Goal: Transaction & Acquisition: Book appointment/travel/reservation

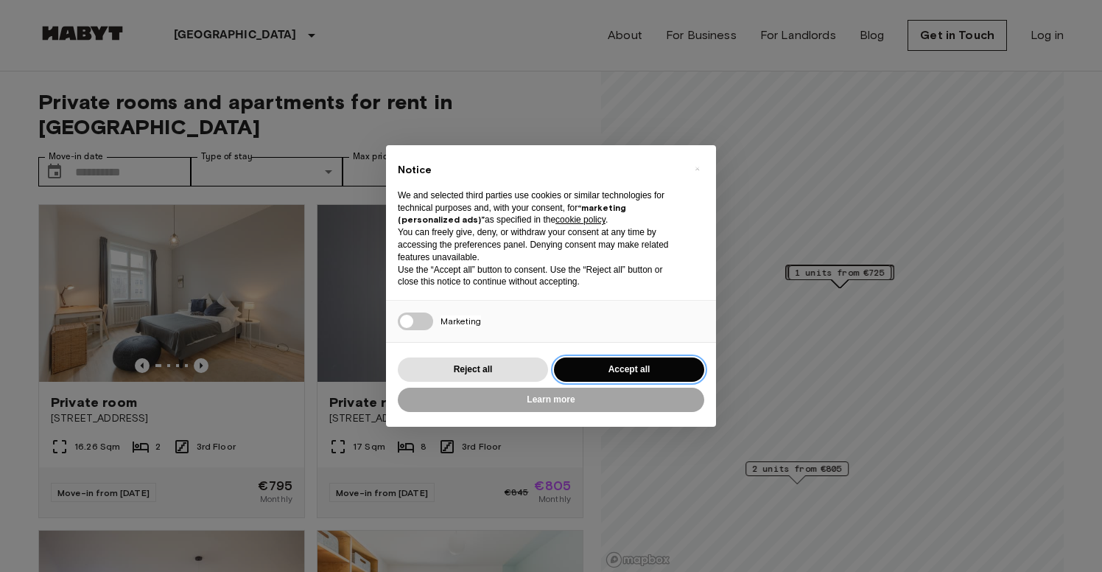
click at [599, 375] on button "Accept all" at bounding box center [629, 369] width 150 height 24
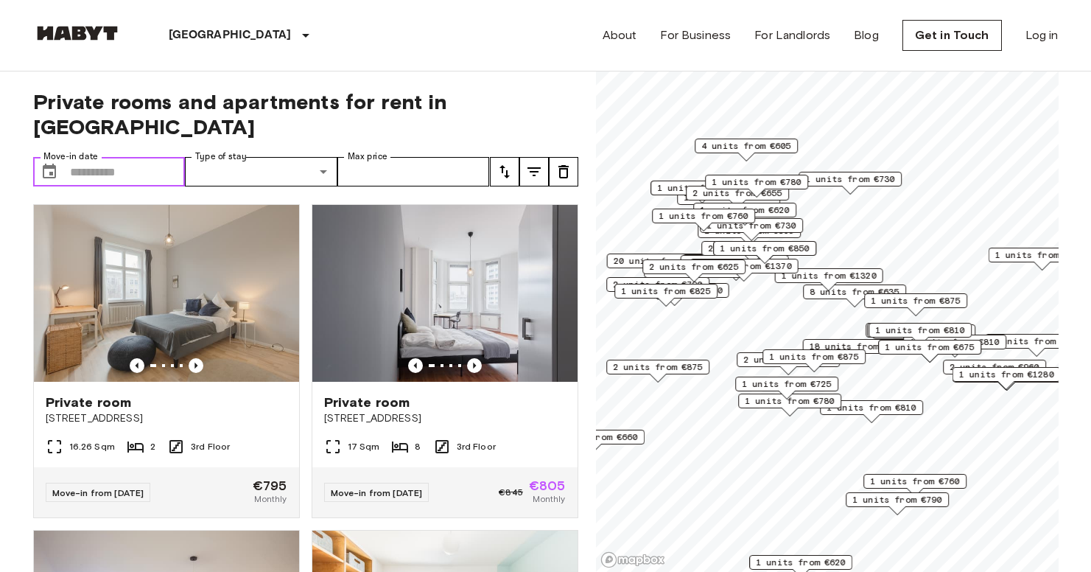
click at [116, 157] on input "Move-in date" at bounding box center [128, 171] width 116 height 29
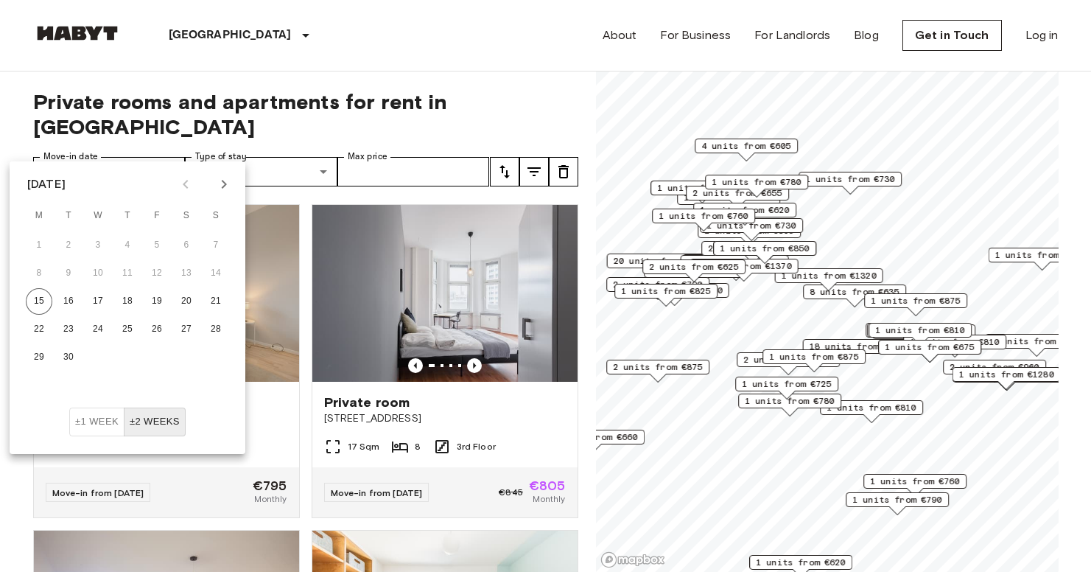
click at [213, 71] on div "Private rooms and apartments for rent in [GEOGRAPHIC_DATA] Move-in date ​ Move-…" at bounding box center [305, 321] width 545 height 501
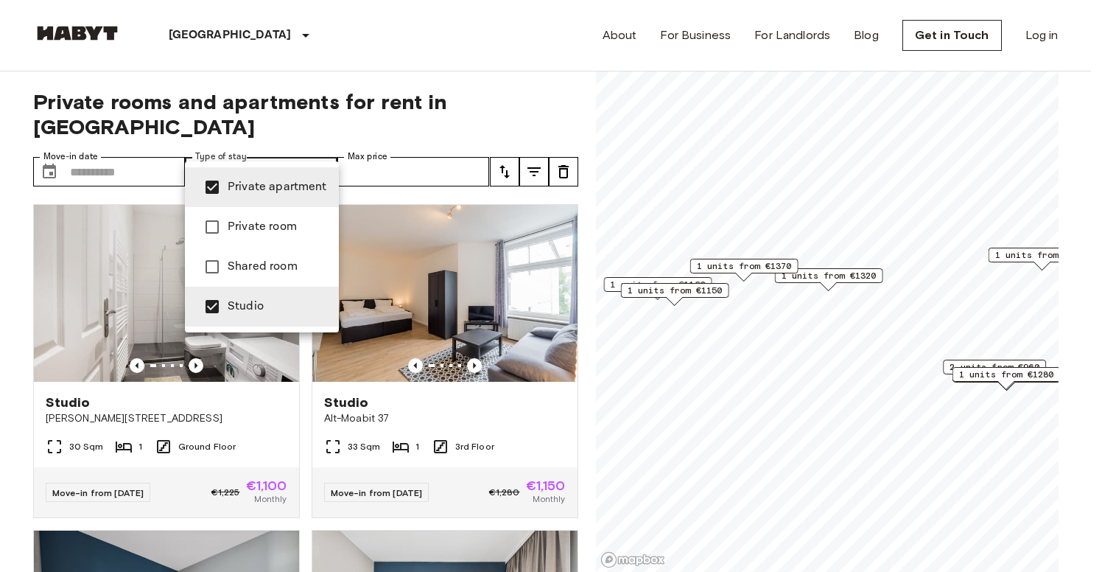
type input "**********"
click at [340, 105] on div at bounding box center [551, 286] width 1102 height 572
click at [327, 81] on div at bounding box center [551, 286] width 1102 height 572
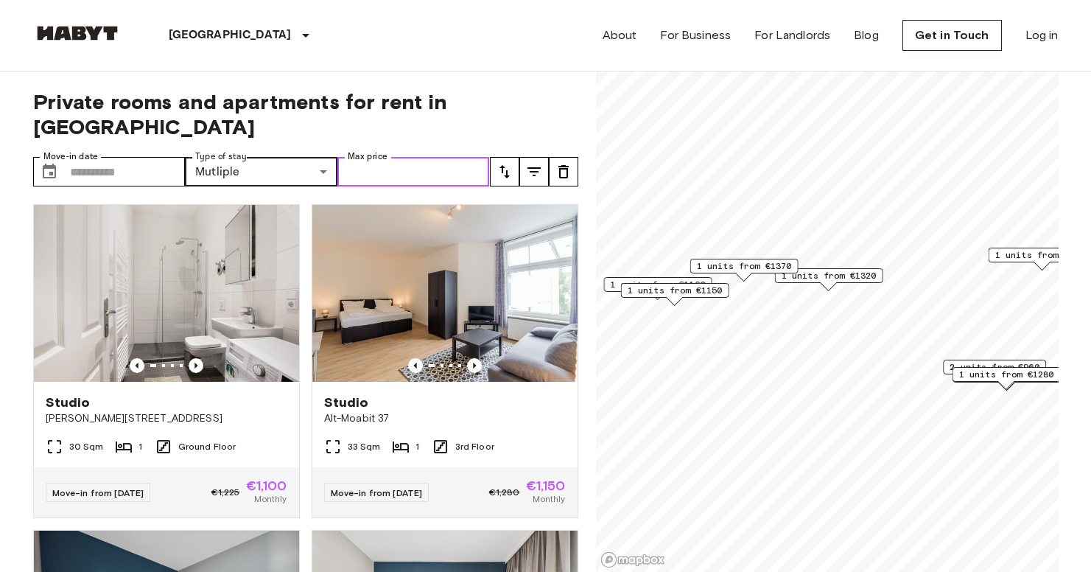
click at [426, 157] on input "Max price" at bounding box center [413, 171] width 153 height 29
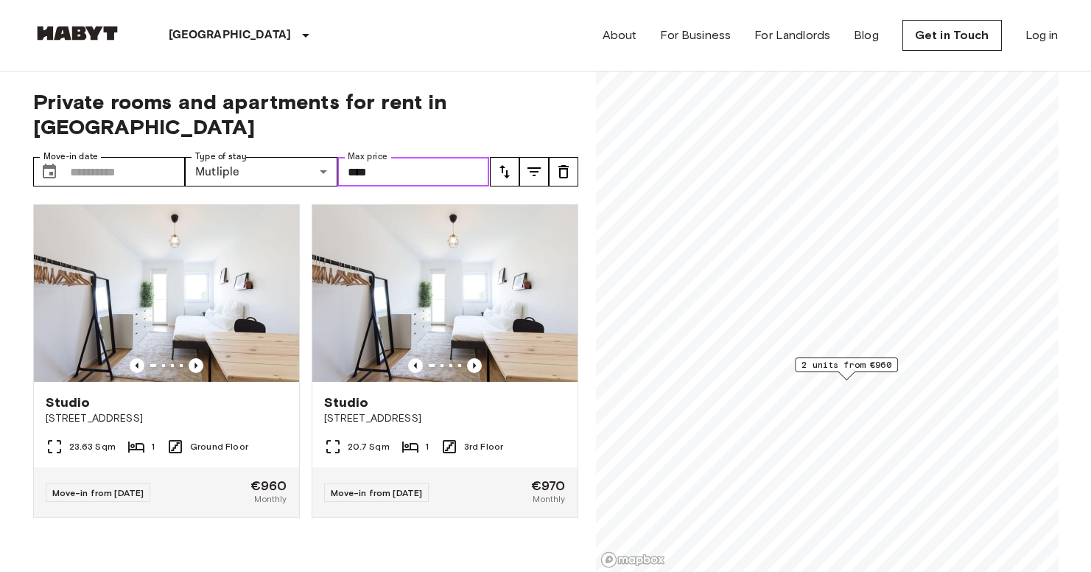
drag, startPoint x: 965, startPoint y: 391, endPoint x: 808, endPoint y: 368, distance: 158.7
click at [808, 368] on span "2 units from €960" at bounding box center [847, 364] width 90 height 13
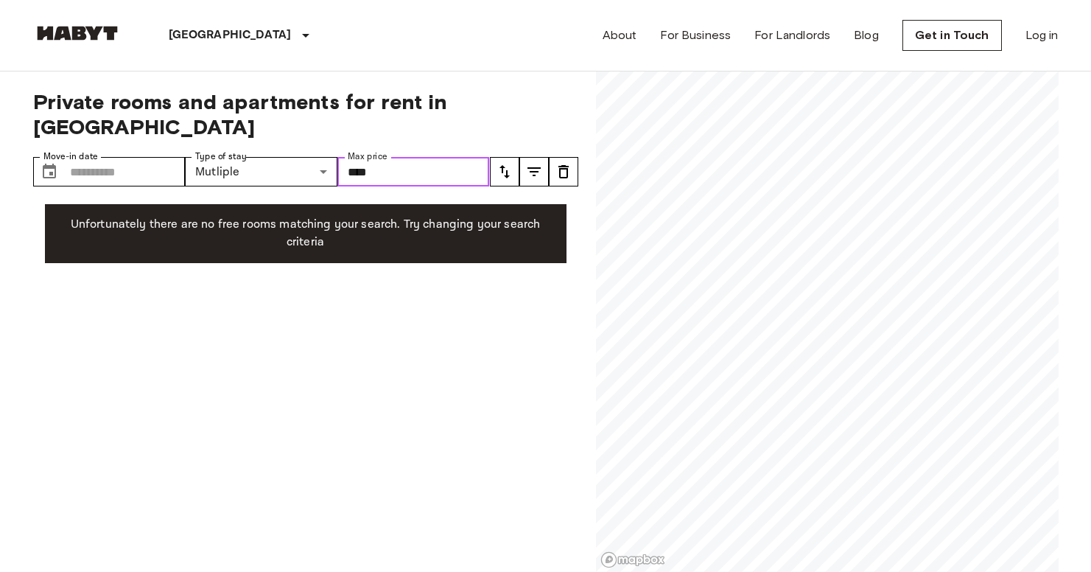
type input "****"
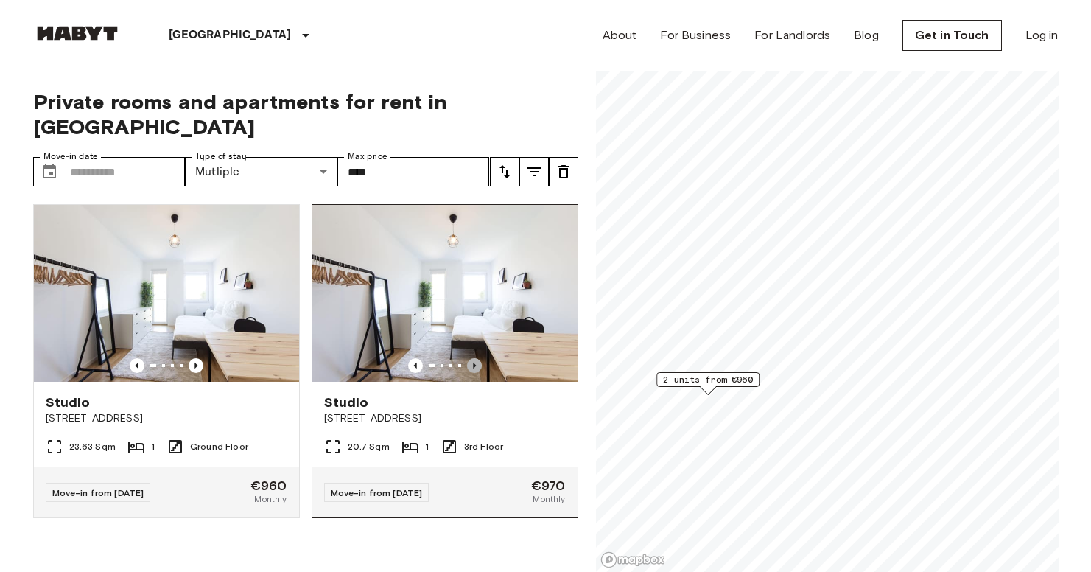
click at [467, 358] on icon "Previous image" at bounding box center [474, 365] width 15 height 15
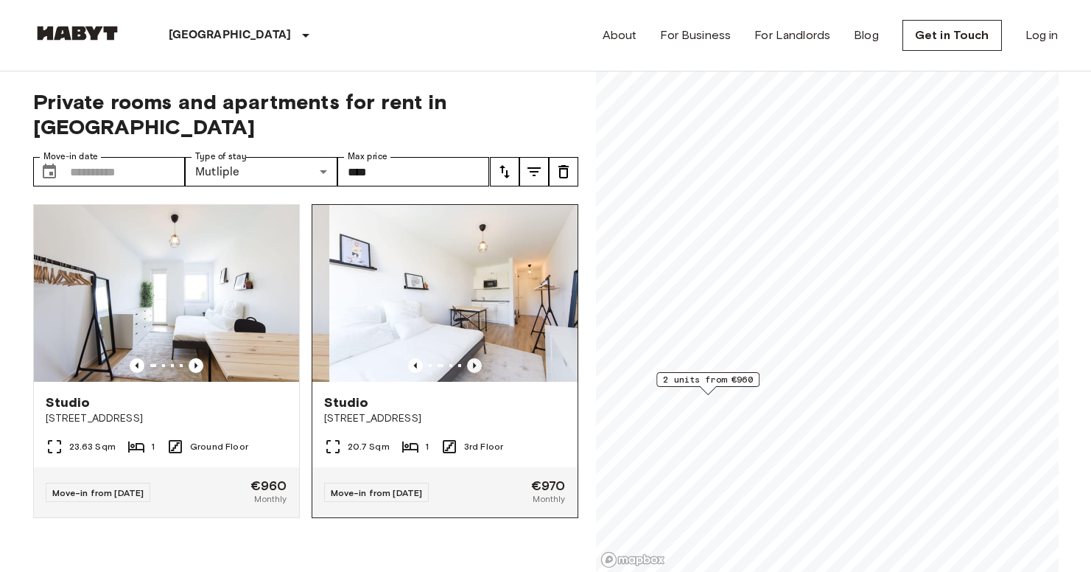
click at [467, 358] on icon "Previous image" at bounding box center [474, 365] width 15 height 15
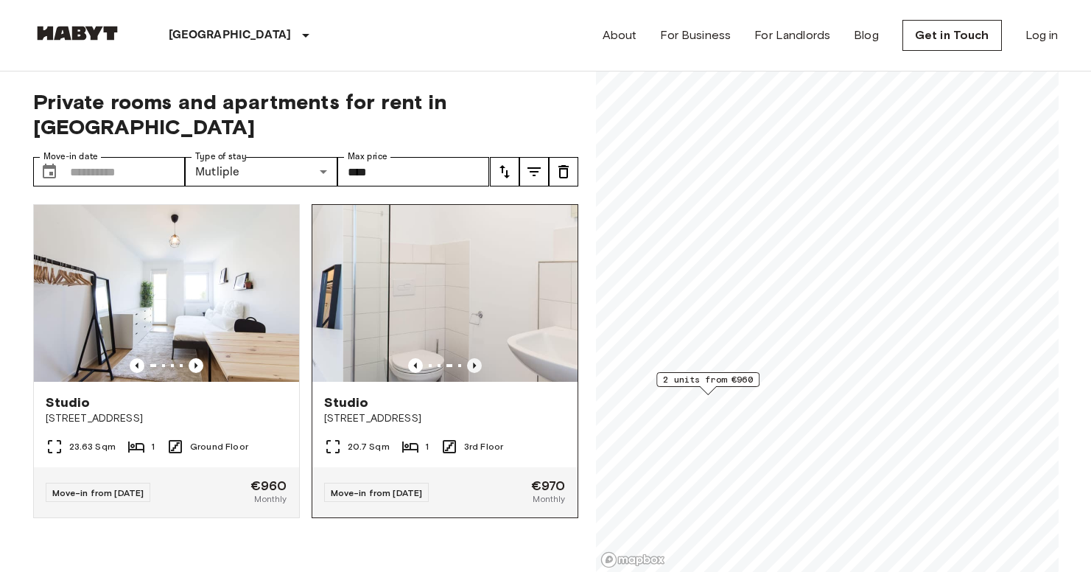
click at [467, 358] on icon "Previous image" at bounding box center [474, 365] width 15 height 15
